Goal: Task Accomplishment & Management: Use online tool/utility

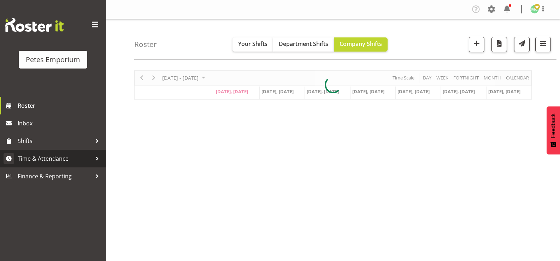
click at [75, 156] on span "Time & Attendance" at bounding box center [55, 158] width 74 height 11
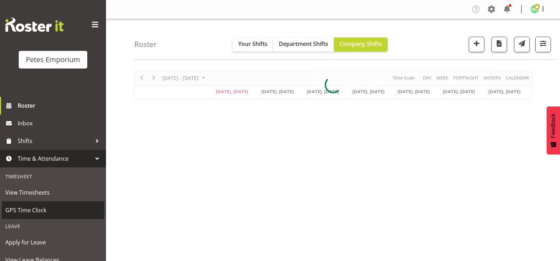
click at [49, 211] on span "GPS Time Clock" at bounding box center [52, 210] width 95 height 11
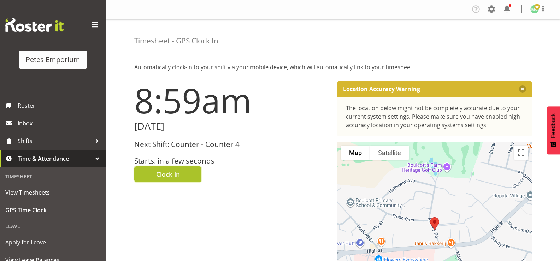
click at [190, 177] on button "Clock In" at bounding box center [167, 174] width 67 height 16
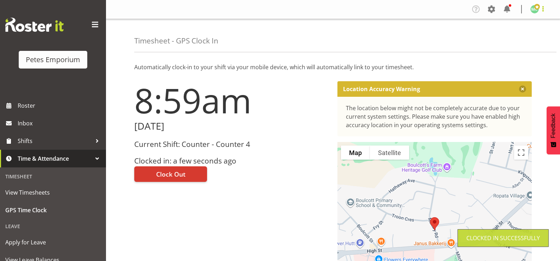
click at [541, 8] on span at bounding box center [543, 9] width 8 height 8
click at [515, 38] on link "Log Out" at bounding box center [514, 37] width 68 height 13
